Goal: Task Accomplishment & Management: Use online tool/utility

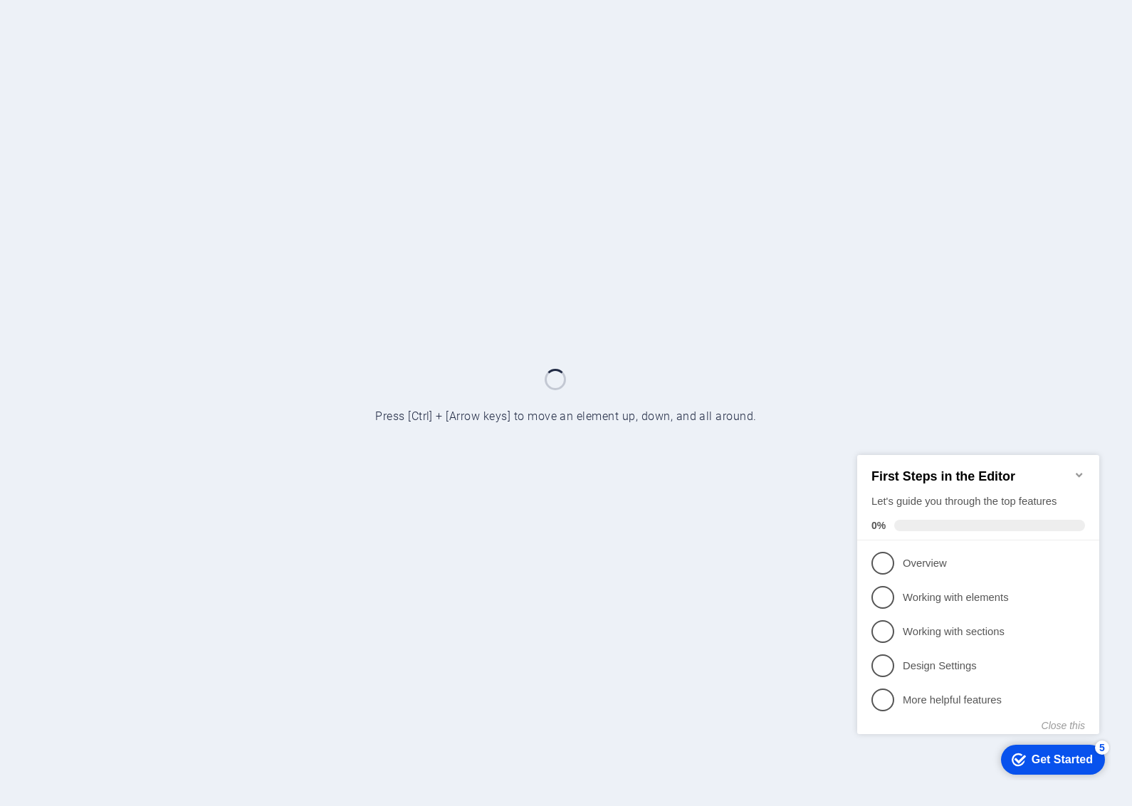
click at [1077, 472] on icon "Minimize checklist" at bounding box center [1078, 474] width 6 height 4
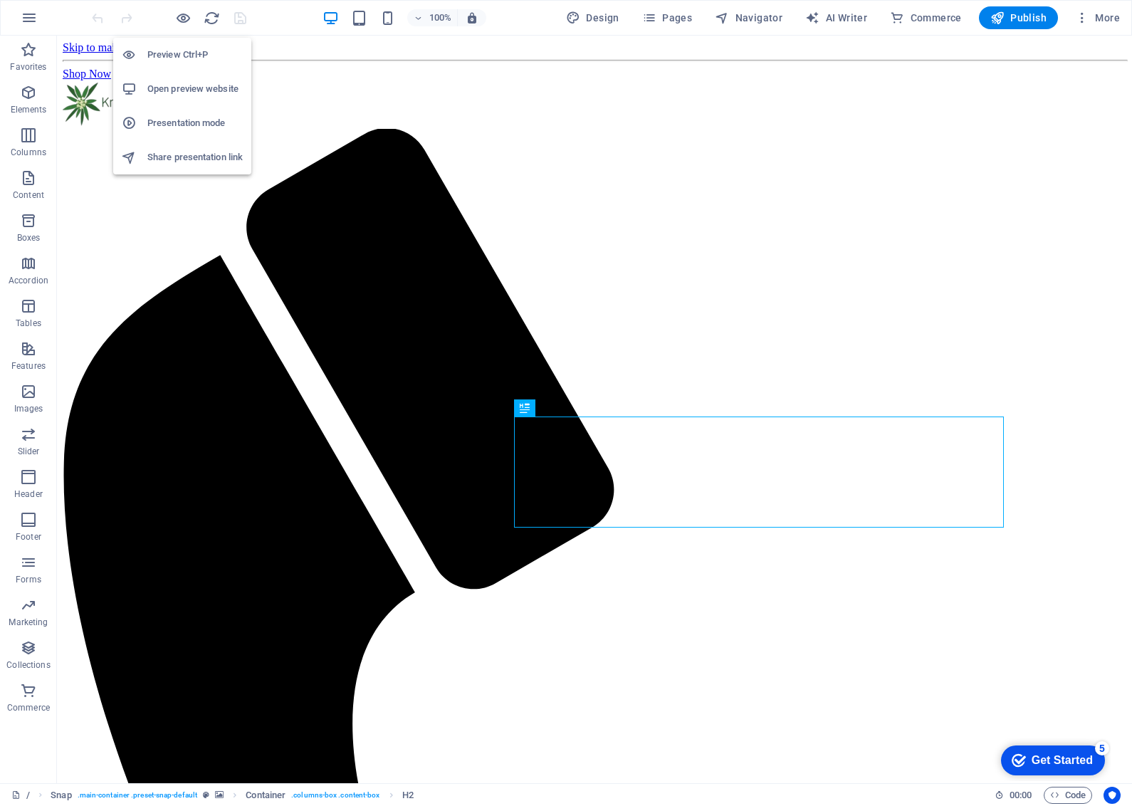
click at [169, 94] on h6 "Open preview website" at bounding box center [194, 88] width 95 height 17
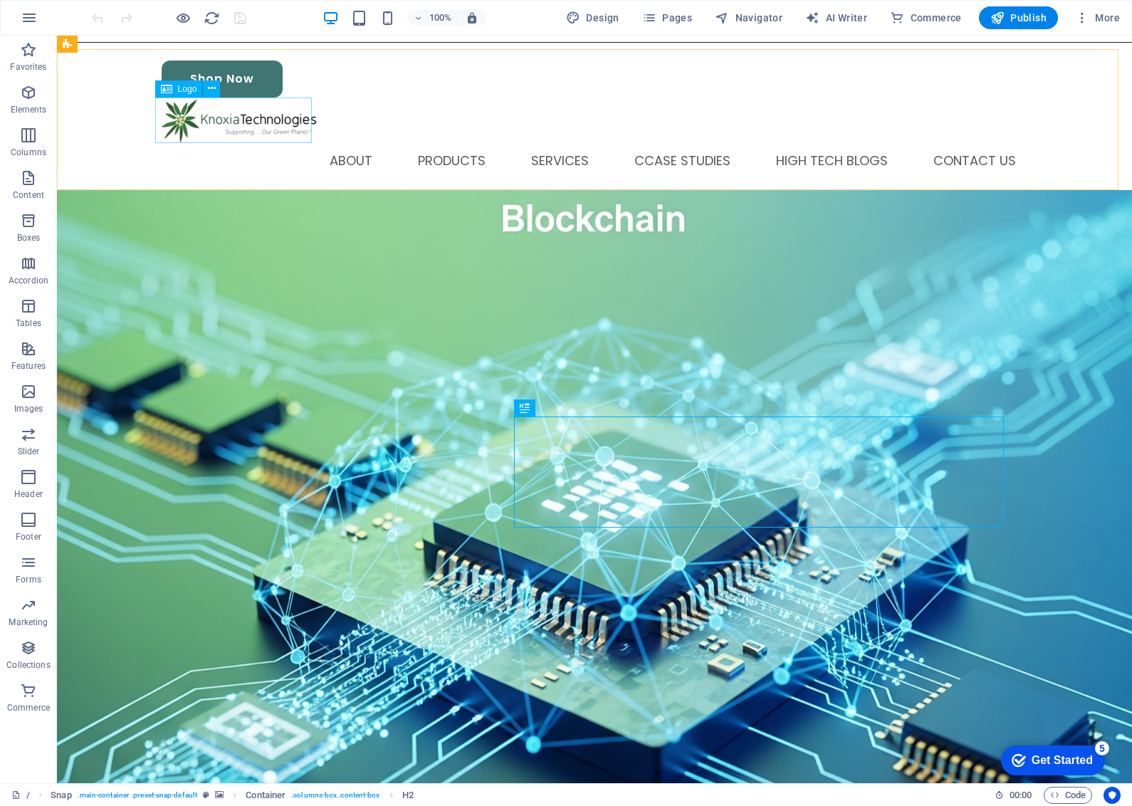
click at [224, 82] on div "Logo" at bounding box center [192, 89] width 75 height 18
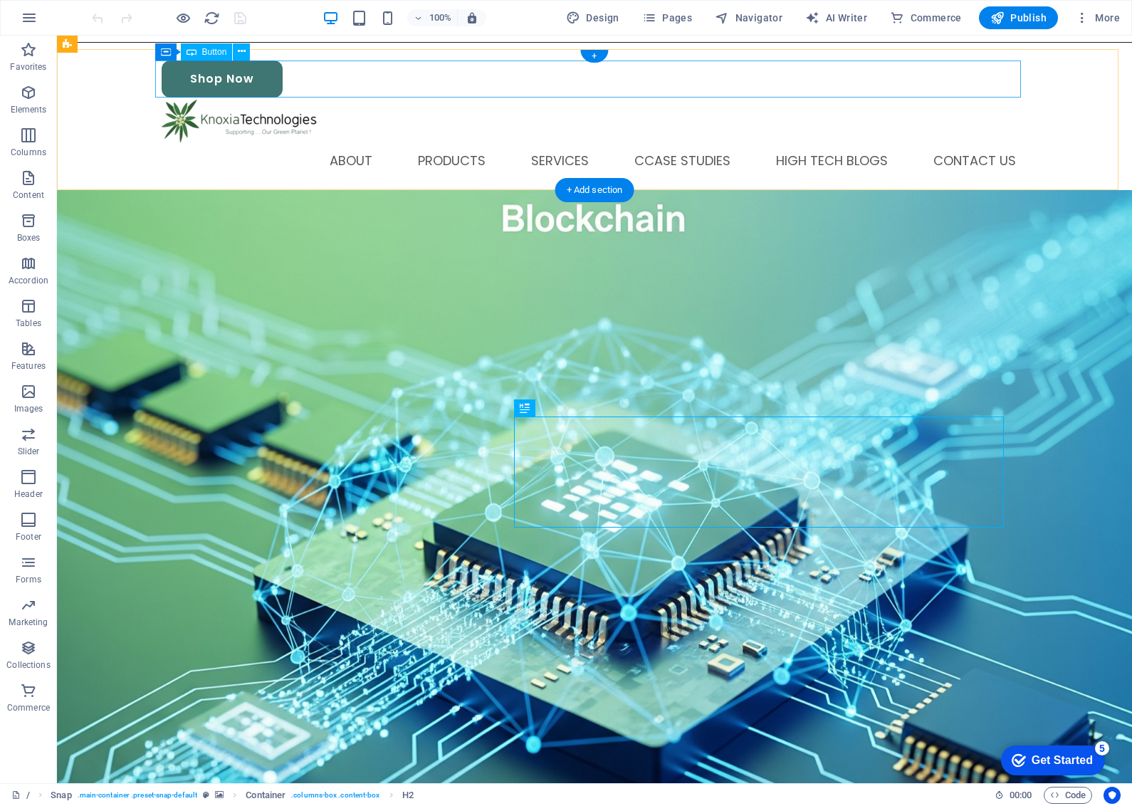
click at [258, 85] on div "Shop Now" at bounding box center [594, 78] width 865 height 37
drag, startPoint x: 258, startPoint y: 85, endPoint x: 322, endPoint y: 147, distance: 89.1
click at [258, 85] on div "Shop Now" at bounding box center [594, 78] width 865 height 37
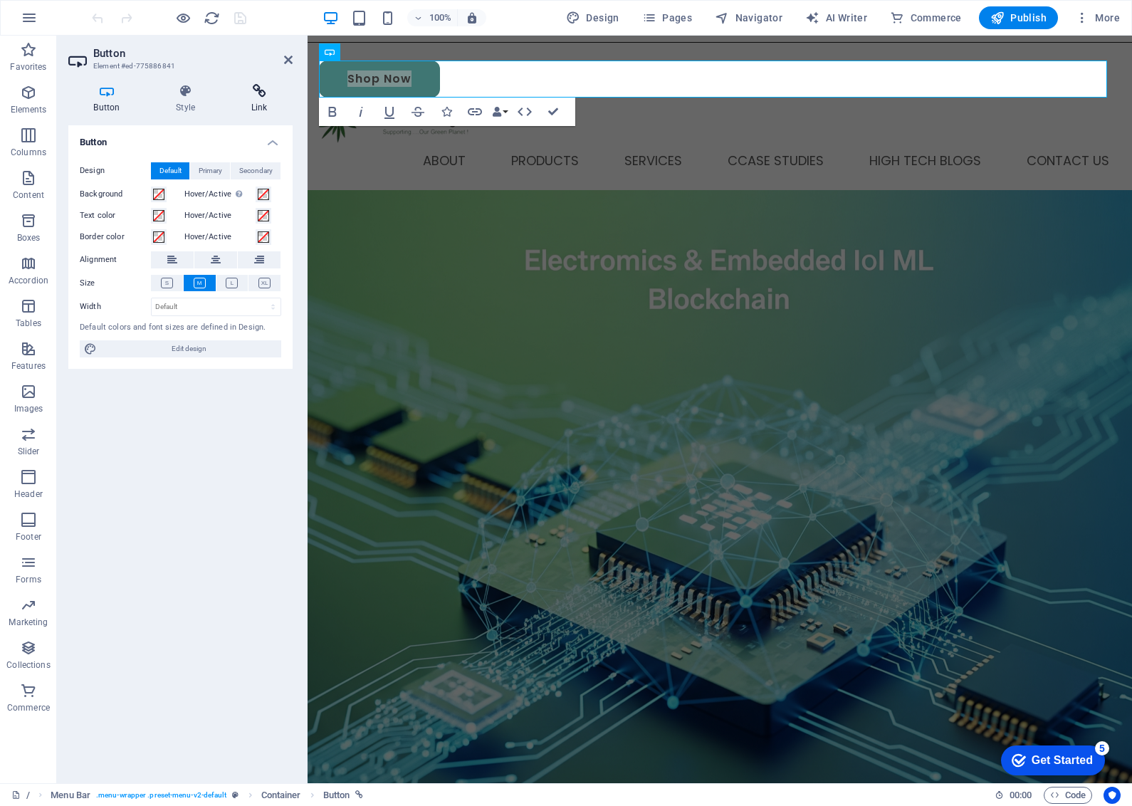
click at [256, 93] on icon at bounding box center [259, 91] width 67 height 14
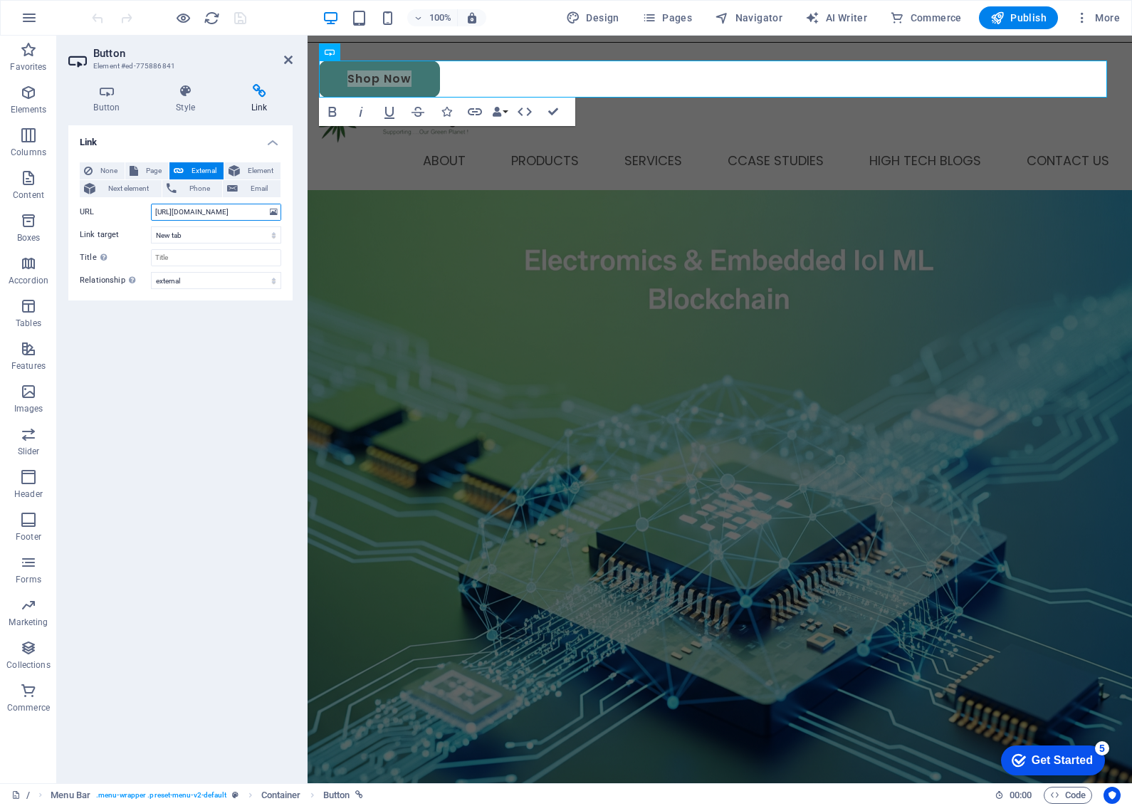
click at [255, 214] on input "http://shop.knoxiatech.com" at bounding box center [216, 212] width 130 height 17
type input "h"
paste input "https://shop.knoxiatech.com/wordpress/"
type input "https://shop.knoxiatech.com/wordpress/"
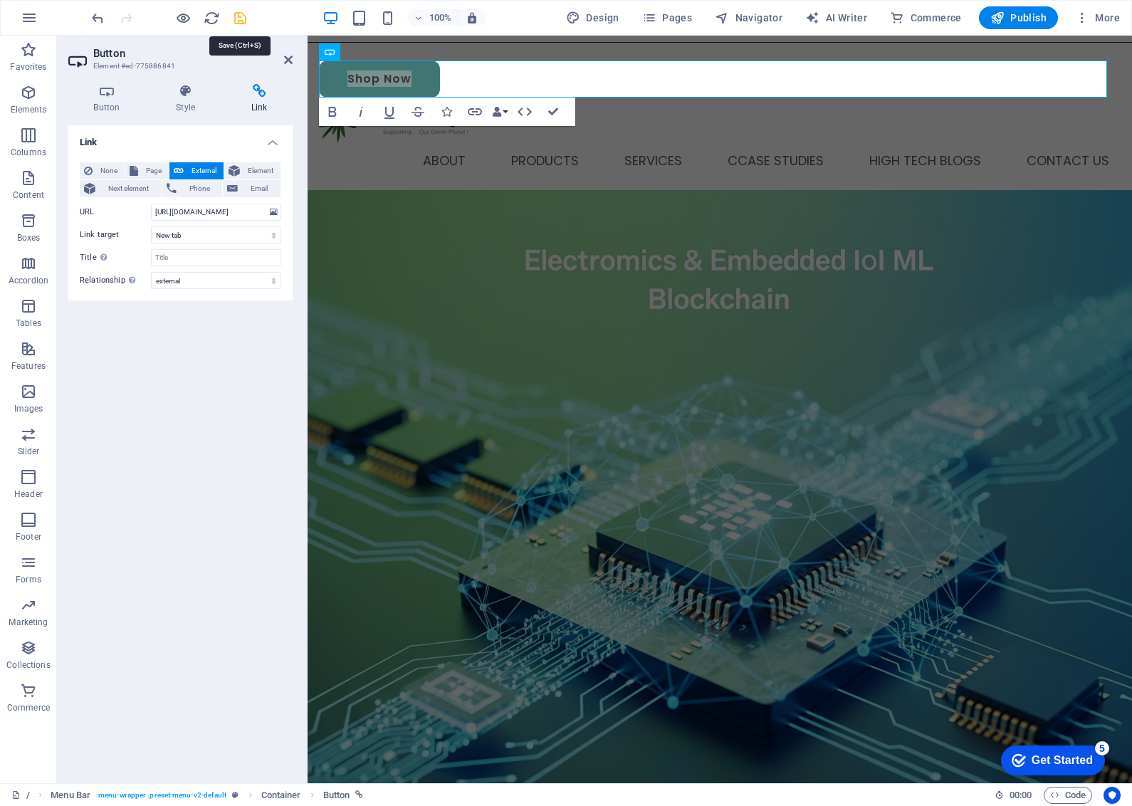
scroll to position [0, 0]
click at [239, 11] on icon "save" at bounding box center [240, 18] width 16 height 16
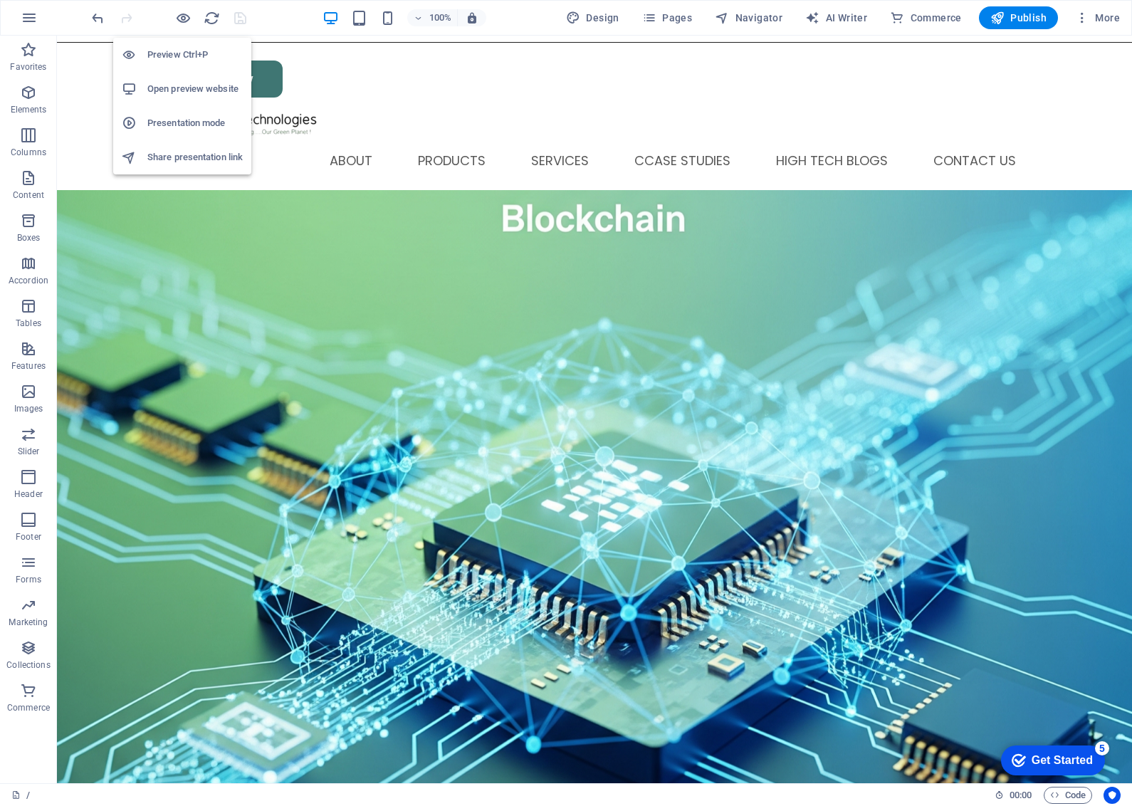
click at [166, 84] on h6 "Open preview website" at bounding box center [194, 88] width 95 height 17
